Goal: Task Accomplishment & Management: Complete application form

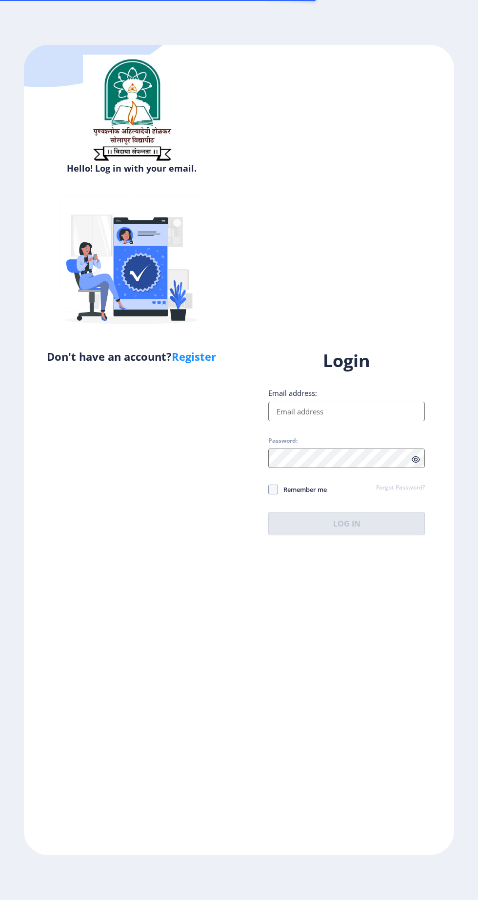
click at [381, 421] on input "Email address:" at bounding box center [346, 412] width 157 height 20
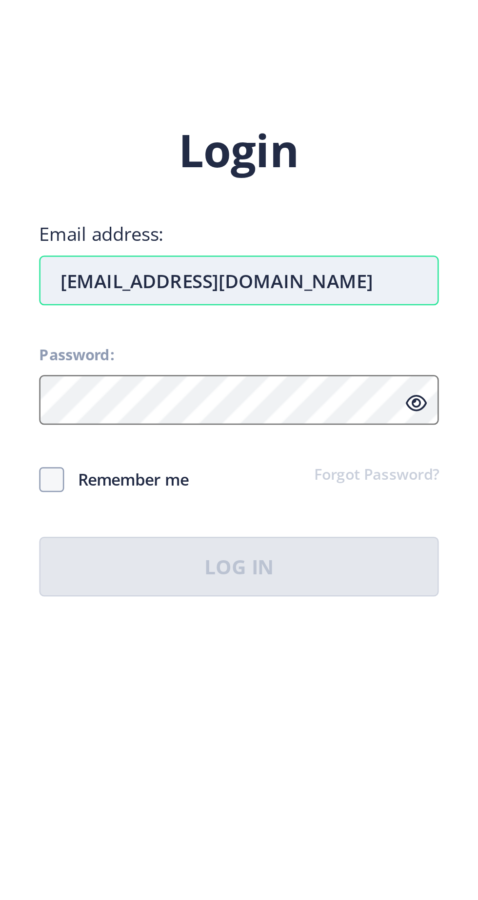
type input "[EMAIL_ADDRESS][DOMAIN_NAME]"
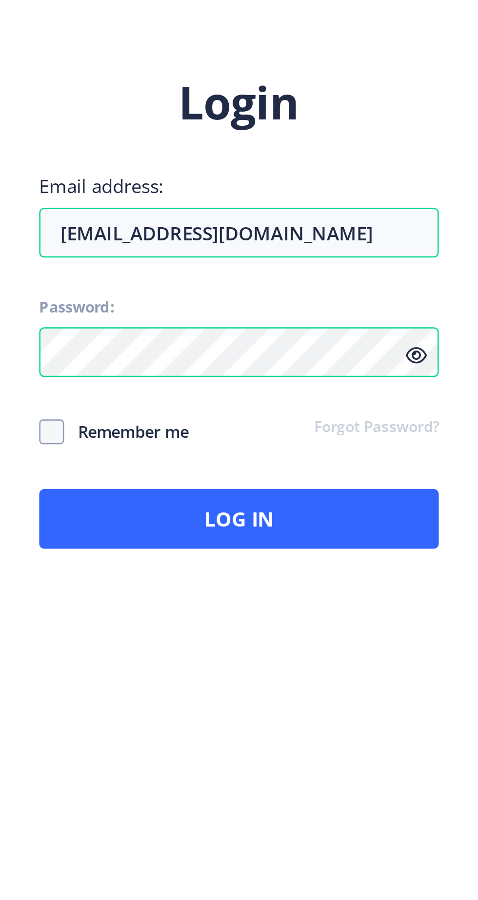
click at [310, 495] on span "Remember me" at bounding box center [302, 490] width 49 height 12
click at [269, 490] on input "Remember me" at bounding box center [268, 489] width 0 height 0
checkbox input "true"
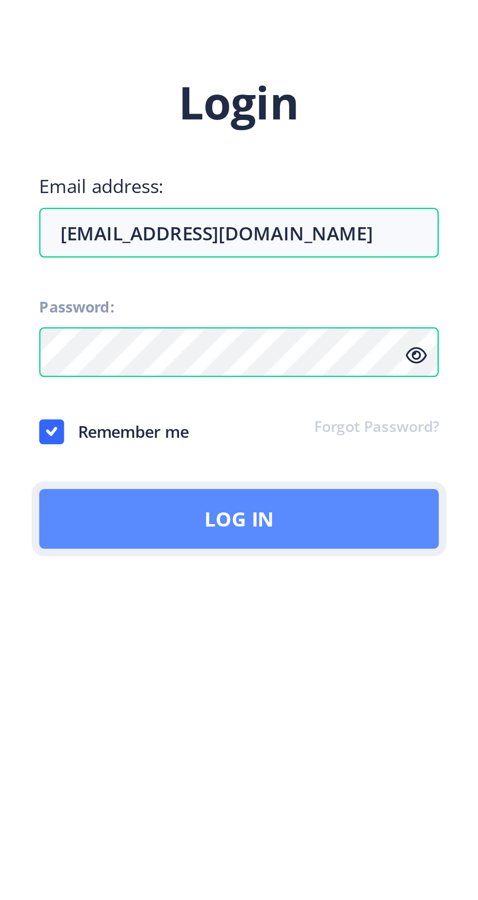
click at [390, 535] on button "Log In" at bounding box center [346, 523] width 157 height 23
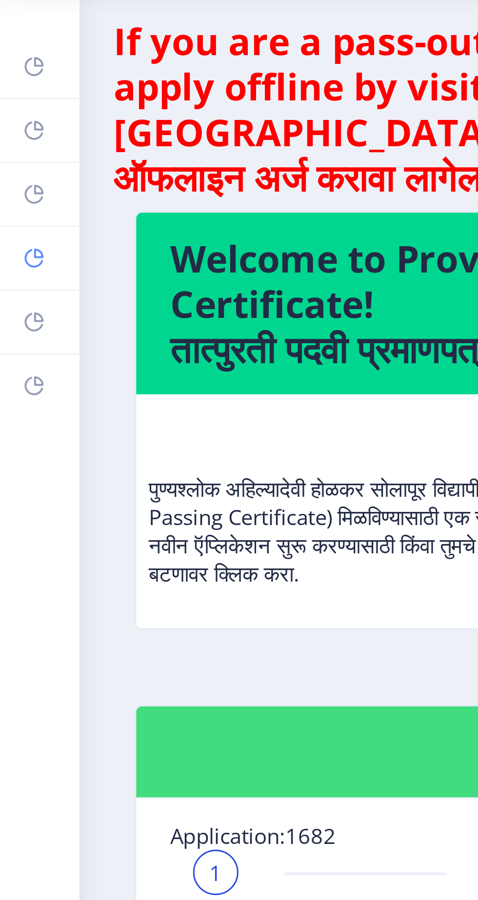
click at [15, 131] on rect at bounding box center [12, 131] width 8 height 8
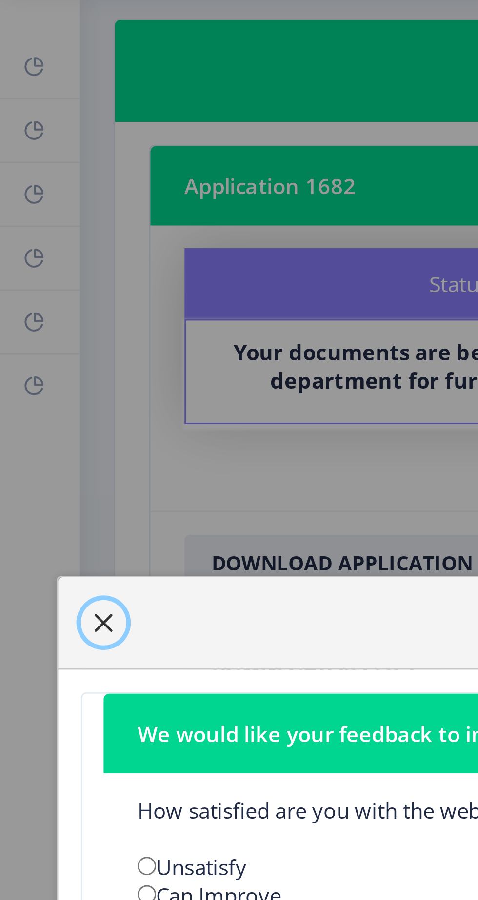
click at [32, 260] on span "button" at bounding box center [36, 257] width 8 height 8
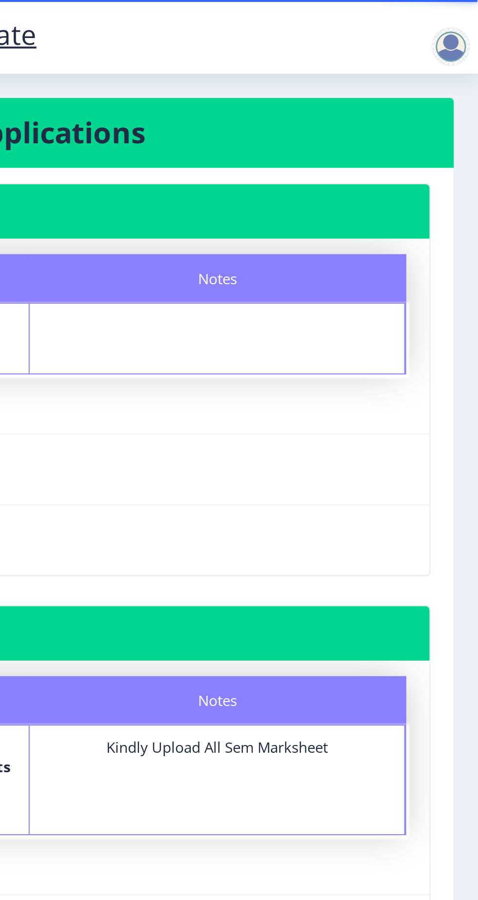
click at [471, 18] on div at bounding box center [464, 24] width 20 height 20
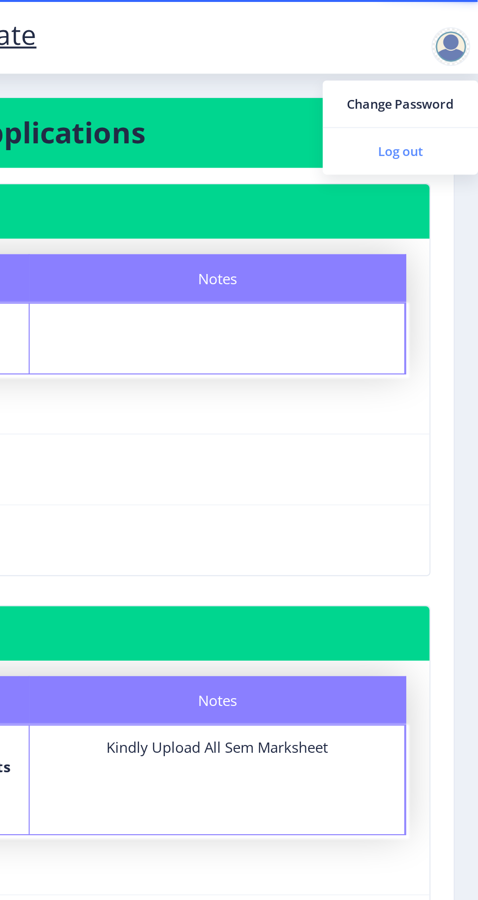
click at [448, 78] on span "Log out" at bounding box center [439, 76] width 62 height 12
